Goal: Transaction & Acquisition: Purchase product/service

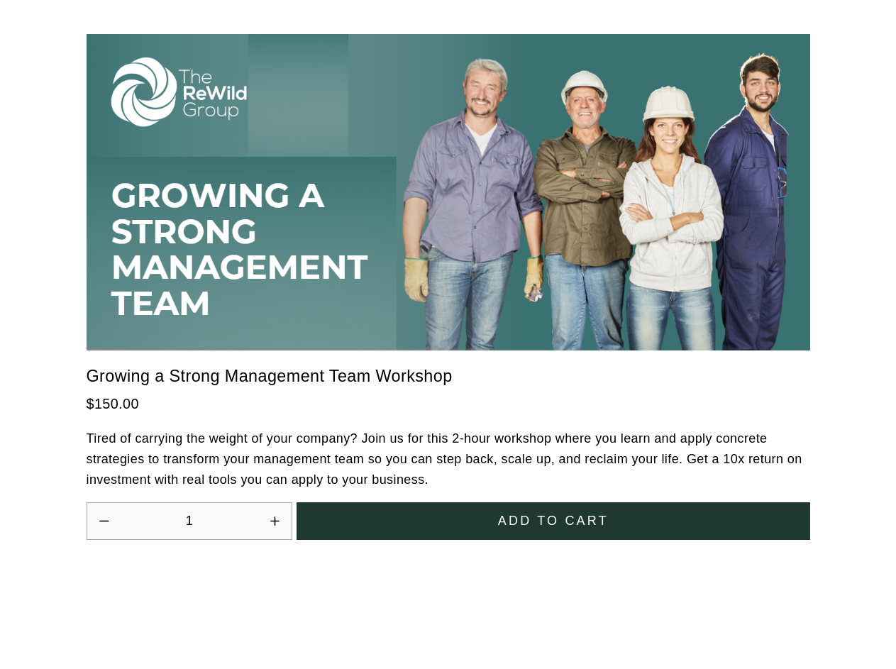
scroll to position [3924, 0]
click at [275, 517] on icon "Increase quantity by 1" at bounding box center [274, 521] width 9 height 9
type input "2"
click at [553, 514] on span "Add to cart" at bounding box center [553, 521] width 111 height 15
